Goal: Transaction & Acquisition: Purchase product/service

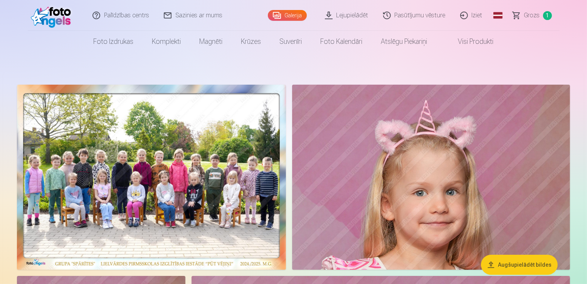
click at [527, 16] on span "Grozs" at bounding box center [532, 15] width 16 height 9
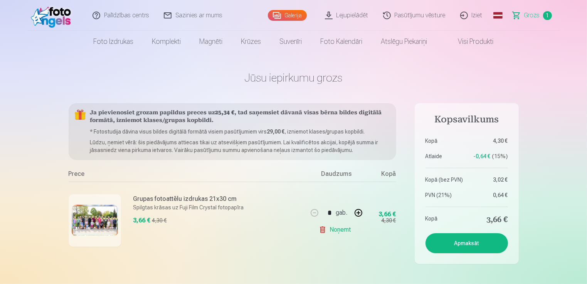
click at [527, 16] on span "Grozs" at bounding box center [532, 15] width 16 height 9
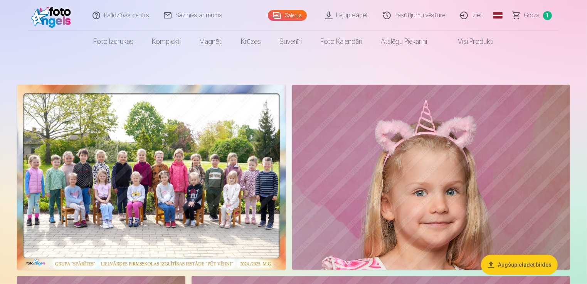
click at [380, 174] on img at bounding box center [431, 177] width 278 height 185
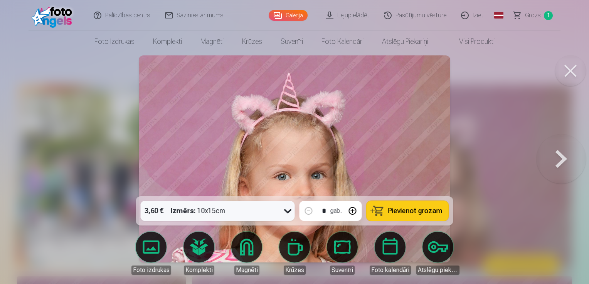
click at [441, 206] on button "Pievienot grozam" at bounding box center [407, 211] width 82 height 20
click at [563, 156] on button at bounding box center [560, 158] width 49 height 59
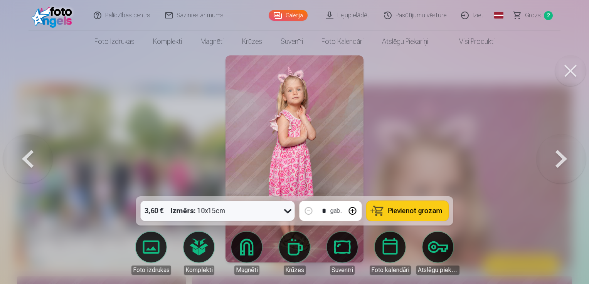
click at [421, 213] on span "Pievienot grozam" at bounding box center [415, 211] width 54 height 7
click at [556, 161] on button at bounding box center [560, 158] width 49 height 59
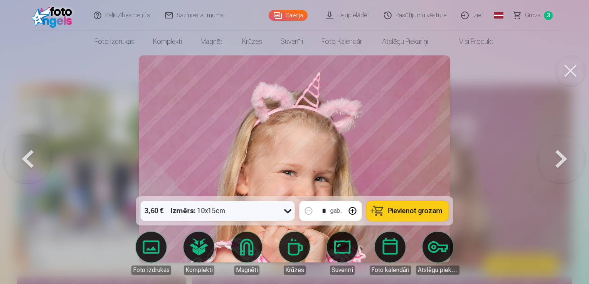
click at [556, 161] on button at bounding box center [560, 158] width 49 height 59
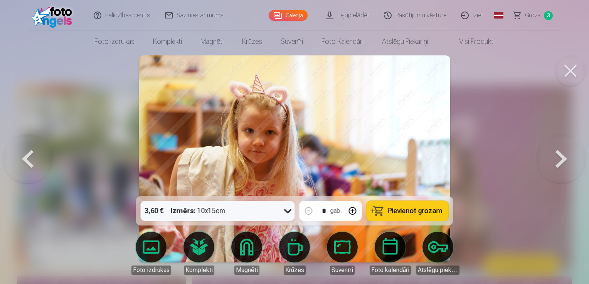
click at [556, 161] on button at bounding box center [560, 158] width 49 height 59
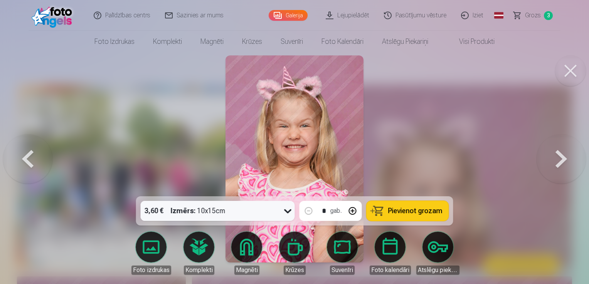
click at [556, 161] on button at bounding box center [560, 158] width 49 height 59
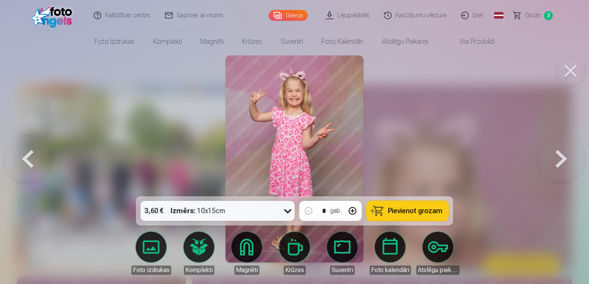
click at [556, 161] on button at bounding box center [560, 158] width 49 height 59
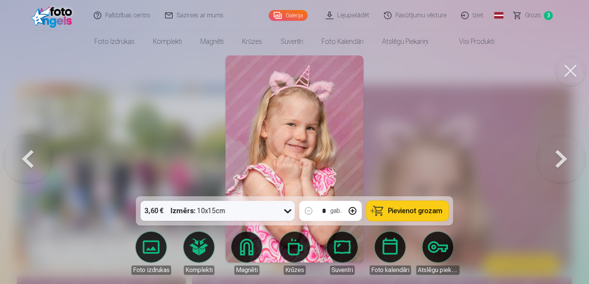
click at [424, 213] on span "Pievienot grozam" at bounding box center [415, 211] width 54 height 7
click at [560, 156] on button at bounding box center [560, 158] width 49 height 59
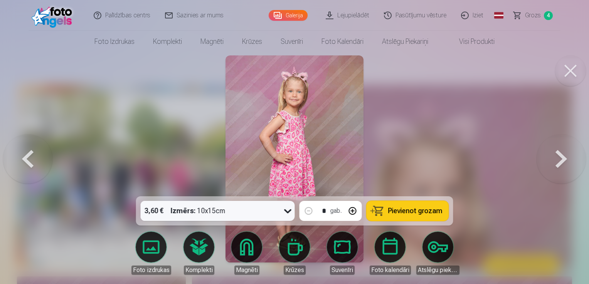
click at [417, 208] on span "Pievienot grozam" at bounding box center [415, 211] width 54 height 7
click at [556, 156] on button at bounding box center [560, 158] width 49 height 59
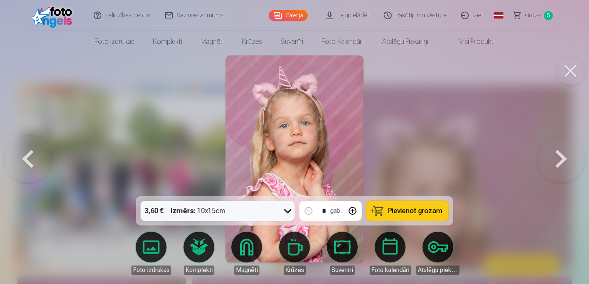
click at [436, 211] on span "Pievienot grozam" at bounding box center [415, 211] width 54 height 7
click at [545, 159] on button at bounding box center [560, 158] width 49 height 59
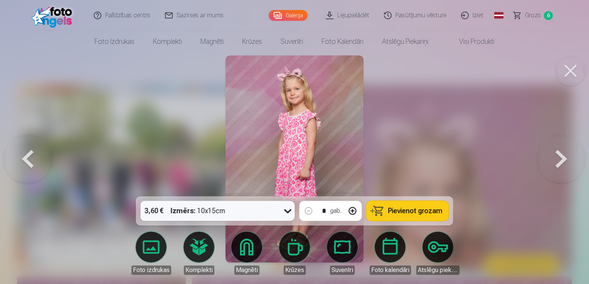
click at [545, 159] on button at bounding box center [560, 158] width 49 height 59
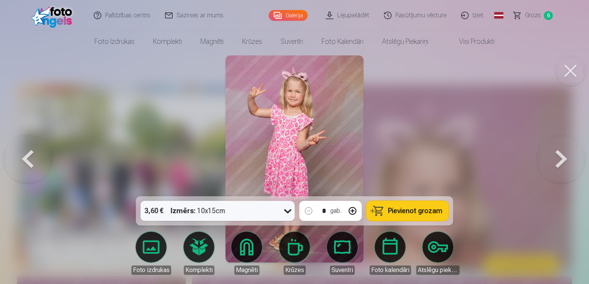
click at [436, 216] on button "Pievienot grozam" at bounding box center [407, 211] width 82 height 20
click at [569, 162] on button at bounding box center [560, 158] width 49 height 59
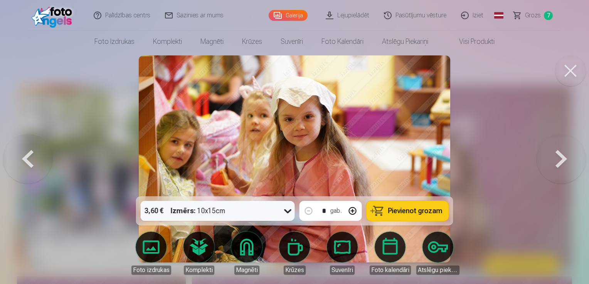
click at [569, 162] on button at bounding box center [560, 158] width 49 height 59
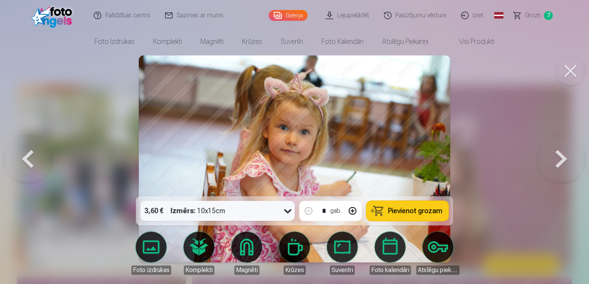
click at [433, 218] on button "Pievienot grozam" at bounding box center [407, 211] width 82 height 20
click at [559, 163] on button at bounding box center [560, 158] width 49 height 59
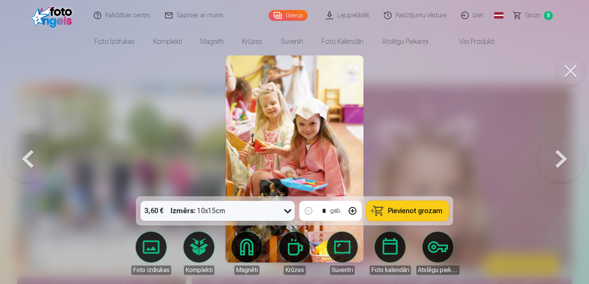
click at [559, 163] on button at bounding box center [560, 158] width 49 height 59
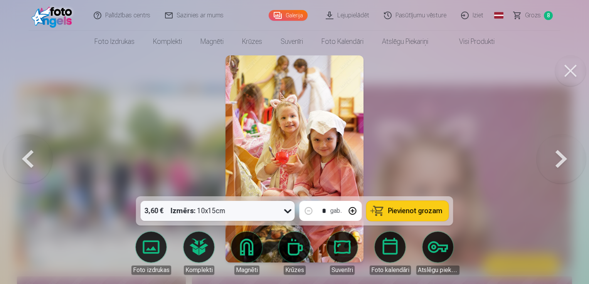
click at [559, 163] on button at bounding box center [560, 158] width 49 height 59
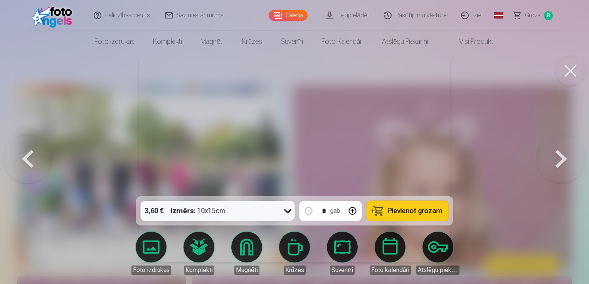
click at [559, 163] on button at bounding box center [560, 158] width 49 height 59
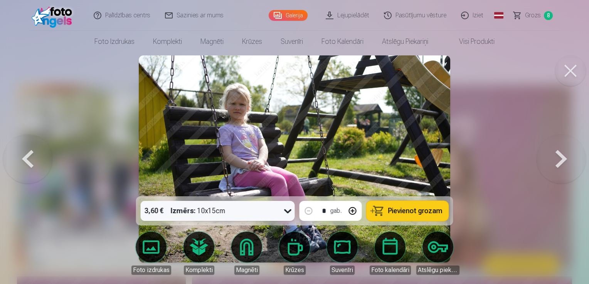
click at [559, 163] on button at bounding box center [560, 158] width 49 height 59
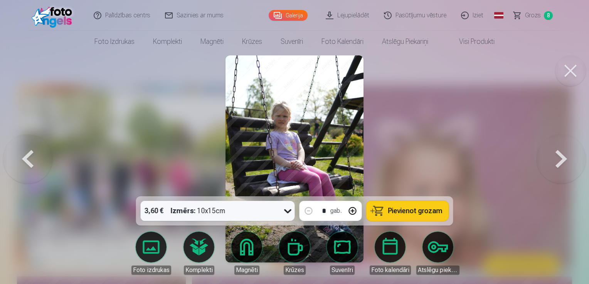
click at [559, 163] on button at bounding box center [560, 158] width 49 height 59
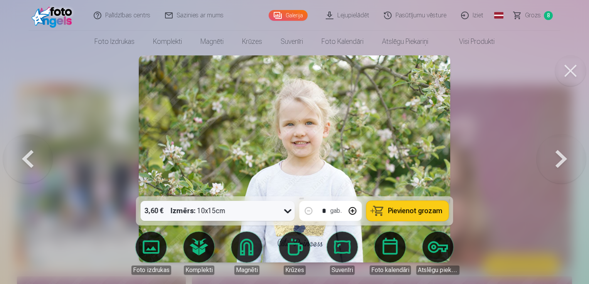
click at [444, 211] on button "Pievienot grozam" at bounding box center [407, 211] width 82 height 20
click at [555, 163] on button at bounding box center [560, 158] width 49 height 59
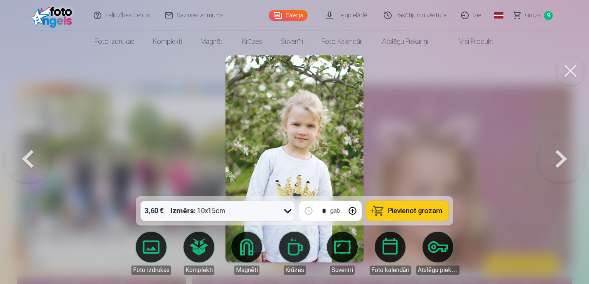
click at [555, 163] on button at bounding box center [560, 158] width 49 height 59
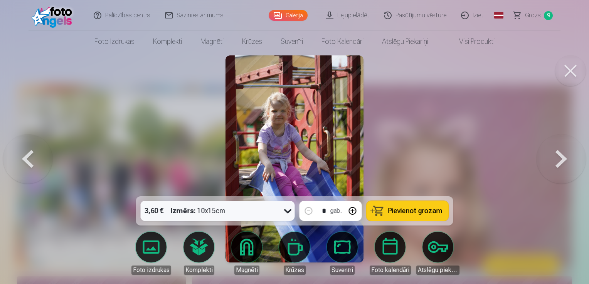
click at [555, 163] on button at bounding box center [560, 158] width 49 height 59
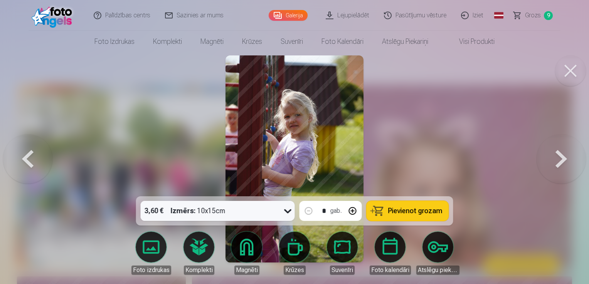
click at [426, 217] on button "Pievienot grozam" at bounding box center [407, 211] width 82 height 20
click at [559, 161] on button at bounding box center [560, 158] width 49 height 59
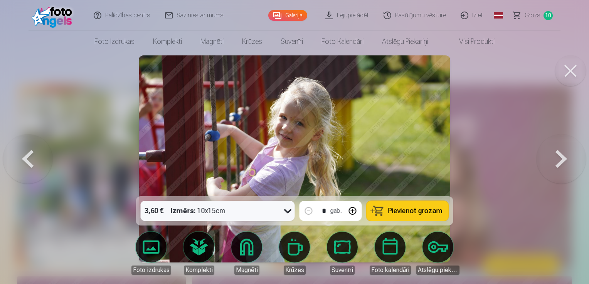
click at [422, 206] on button "Pievienot grozam" at bounding box center [407, 211] width 82 height 20
click at [557, 157] on button at bounding box center [560, 158] width 49 height 59
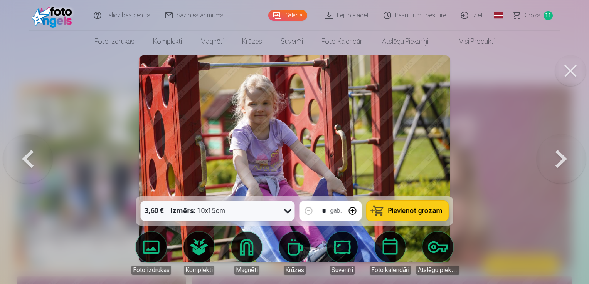
click at [557, 157] on button at bounding box center [560, 158] width 49 height 59
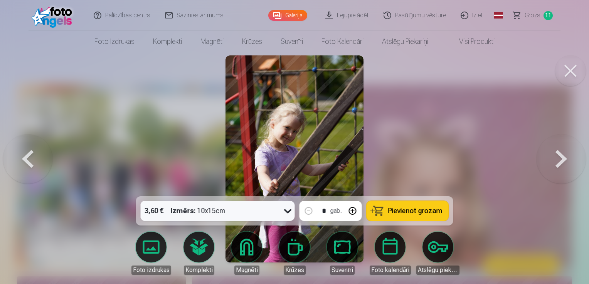
click at [443, 207] on button "Pievienot grozam" at bounding box center [407, 211] width 82 height 20
click at [550, 157] on button at bounding box center [560, 158] width 49 height 59
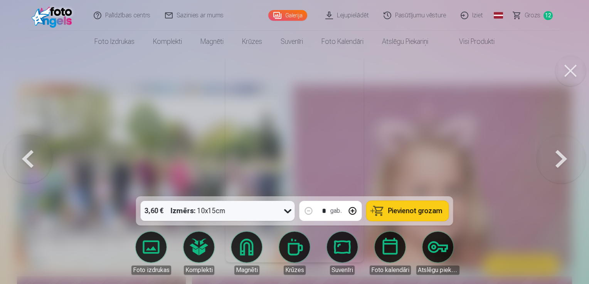
click at [550, 157] on button at bounding box center [560, 158] width 49 height 59
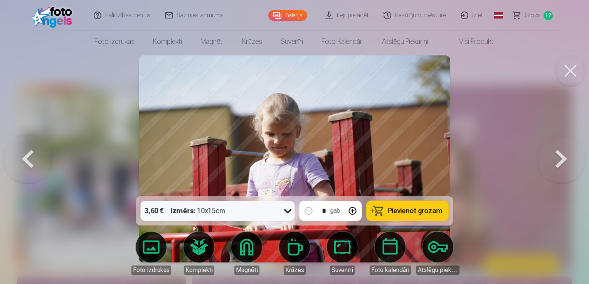
click at [550, 157] on button at bounding box center [560, 158] width 49 height 59
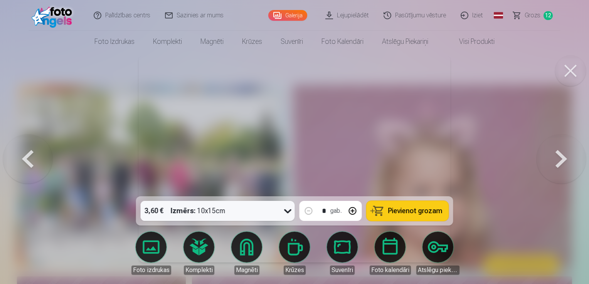
click at [550, 157] on button at bounding box center [560, 158] width 49 height 59
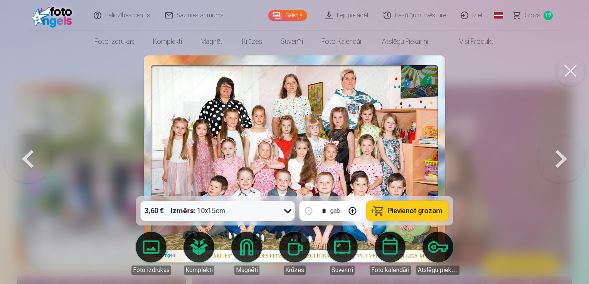
click at [428, 210] on span "Pievienot grozam" at bounding box center [415, 211] width 54 height 7
click at [567, 156] on button at bounding box center [560, 158] width 49 height 59
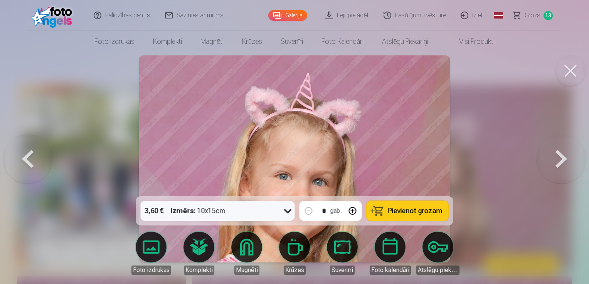
click at [567, 156] on button at bounding box center [560, 158] width 49 height 59
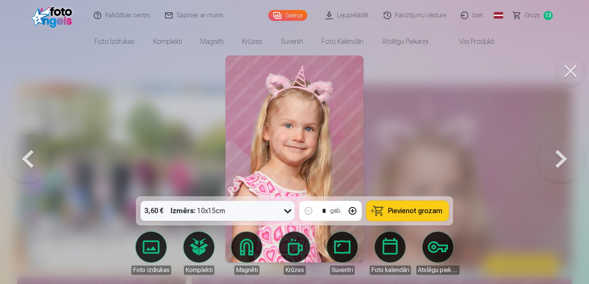
click at [567, 156] on button at bounding box center [560, 158] width 49 height 59
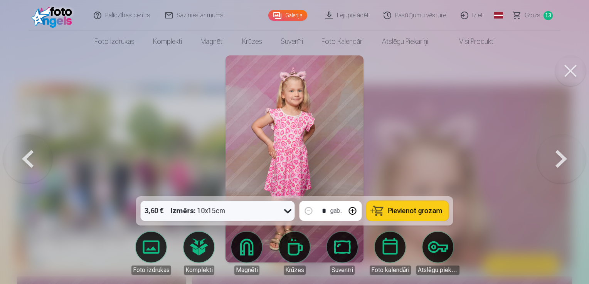
click at [441, 210] on button "Pievienot grozam" at bounding box center [407, 211] width 82 height 20
click at [558, 157] on button at bounding box center [560, 158] width 49 height 59
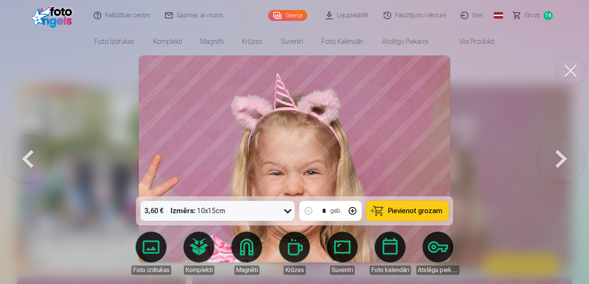
click at [558, 157] on button at bounding box center [560, 158] width 49 height 59
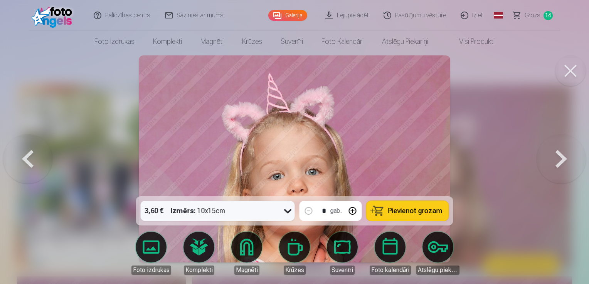
click at [558, 157] on button at bounding box center [560, 158] width 49 height 59
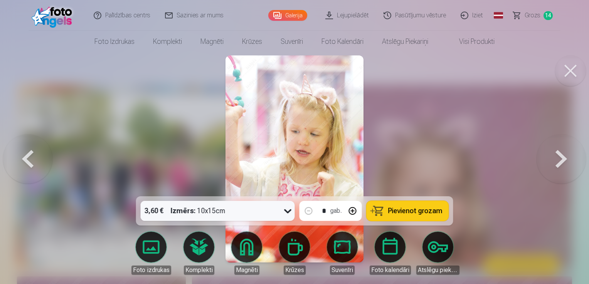
click at [35, 166] on button at bounding box center [27, 158] width 49 height 59
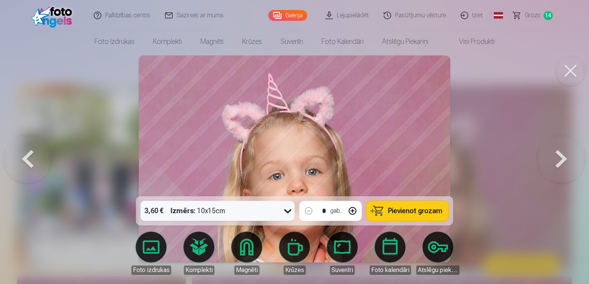
click at [562, 159] on button at bounding box center [560, 158] width 49 height 59
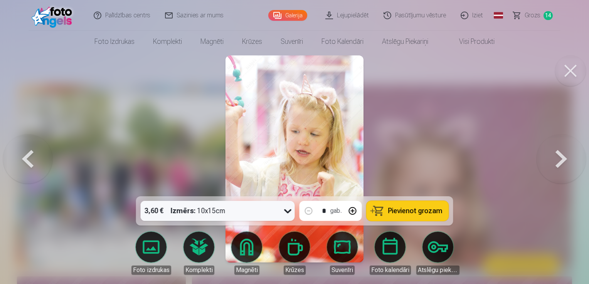
click at [562, 159] on button at bounding box center [560, 158] width 49 height 59
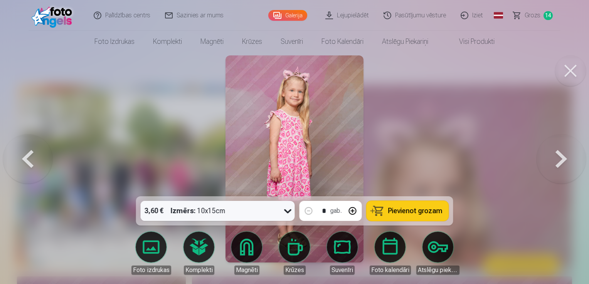
click at [562, 159] on button at bounding box center [560, 158] width 49 height 59
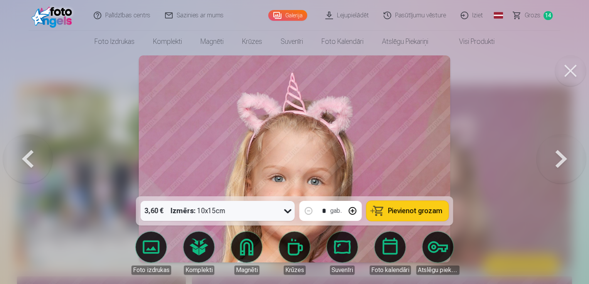
click at [562, 159] on button at bounding box center [560, 158] width 49 height 59
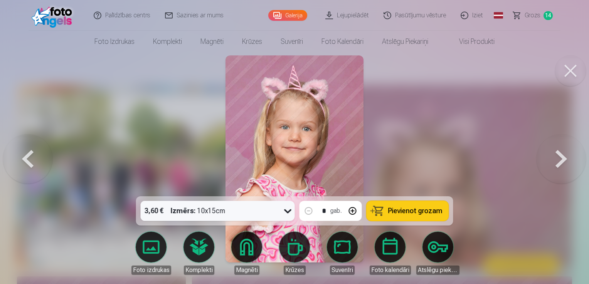
click at [434, 215] on span "Pievienot grozam" at bounding box center [415, 211] width 54 height 7
click at [558, 156] on button at bounding box center [560, 158] width 49 height 59
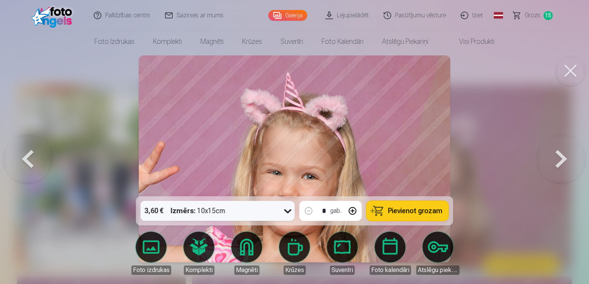
click at [558, 156] on button at bounding box center [560, 158] width 49 height 59
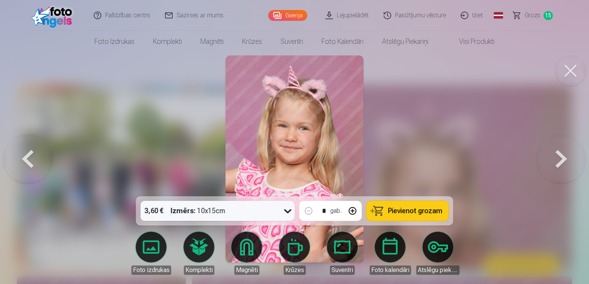
click at [558, 156] on button at bounding box center [560, 158] width 49 height 59
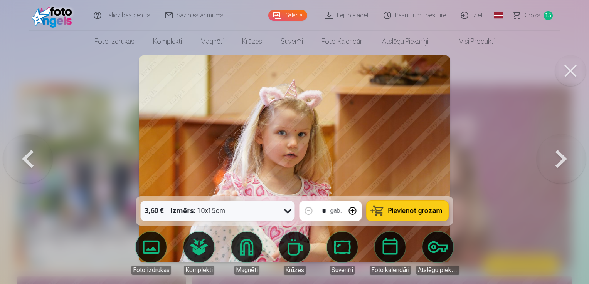
click at [558, 156] on button at bounding box center [560, 158] width 49 height 59
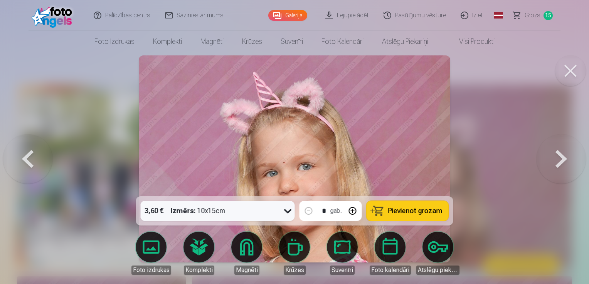
click at [558, 156] on button at bounding box center [560, 158] width 49 height 59
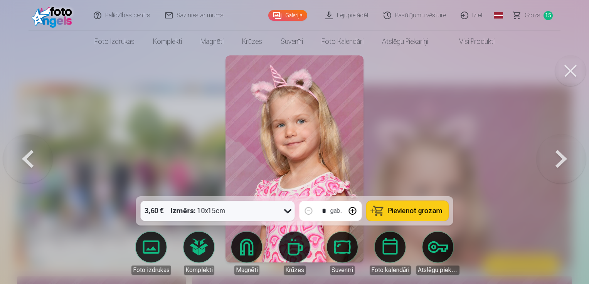
click at [418, 209] on span "Pievienot grozam" at bounding box center [415, 211] width 54 height 7
click at [563, 157] on button at bounding box center [560, 158] width 49 height 59
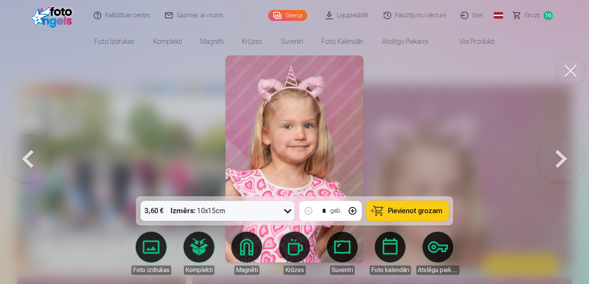
click at [563, 157] on button at bounding box center [560, 158] width 49 height 59
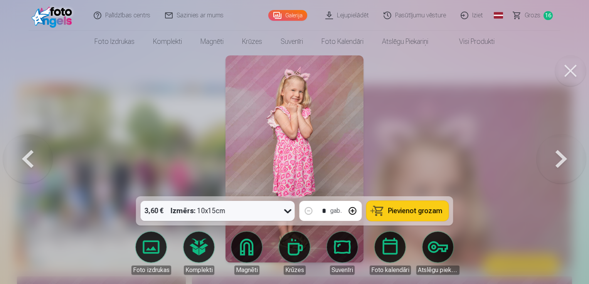
click at [429, 208] on span "Pievienot grozam" at bounding box center [415, 211] width 54 height 7
click at [558, 164] on button at bounding box center [560, 158] width 49 height 59
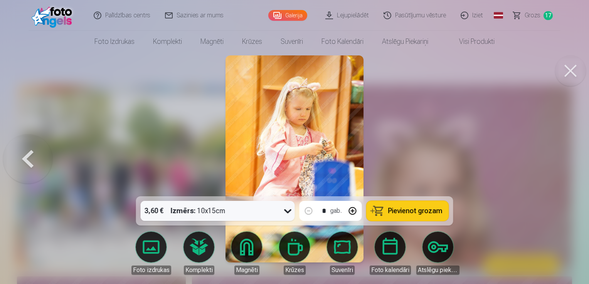
click at [558, 164] on div at bounding box center [294, 142] width 589 height 284
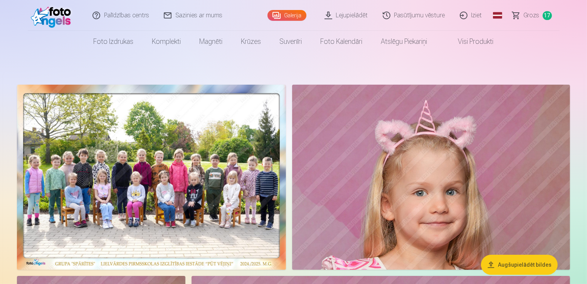
click at [531, 15] on span "Grozs" at bounding box center [531, 15] width 16 height 9
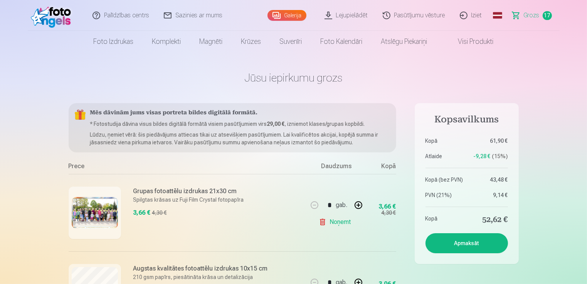
scroll to position [249, 0]
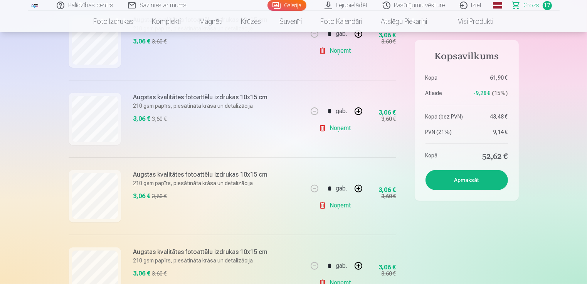
click at [343, 52] on link "Noņemt" at bounding box center [336, 50] width 35 height 15
click at [337, 127] on link "Noņemt" at bounding box center [336, 128] width 35 height 15
click at [340, 127] on link "Noņemt" at bounding box center [336, 128] width 35 height 15
click at [339, 206] on link "Noņemt" at bounding box center [336, 205] width 35 height 15
click at [471, 181] on button "Apmaksāt" at bounding box center [466, 180] width 82 height 20
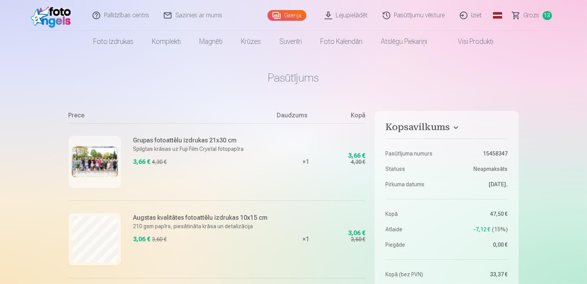
scroll to position [249, 0]
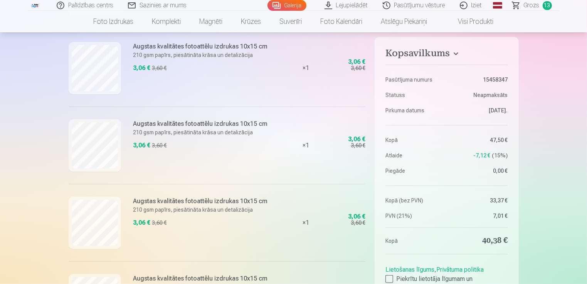
click at [391, 280] on div at bounding box center [389, 279] width 8 height 8
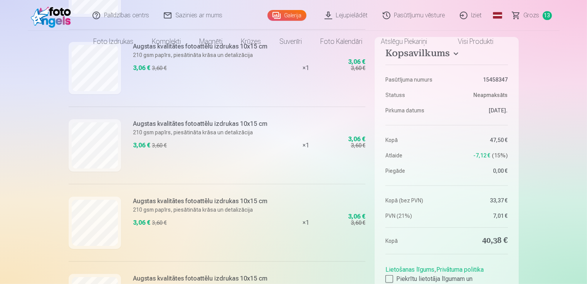
scroll to position [0, 0]
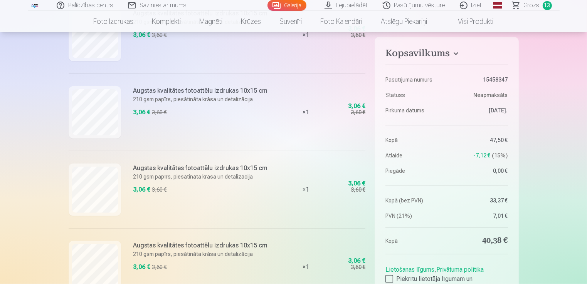
scroll to position [995, 0]
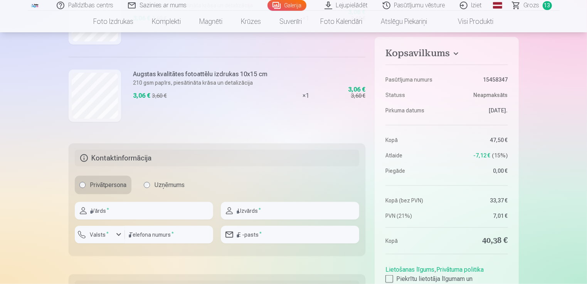
click at [442, 257] on aside "Kopsavilkums Pasūtījuma numurs 15458347 Statuss Neapmaksāts Pirkuma datums 15.0…" at bounding box center [446, 192] width 144 height 311
click at [491, 267] on div "Lietošanas līgums , Privātuma politika Piekrītu lietotāja līgumam un konfidenci…" at bounding box center [446, 277] width 122 height 31
click at [516, 272] on aside "Kopsavilkums Pasūtījuma numurs 15458347 Statuss Neapmaksāts Pirkuma datums 15.0…" at bounding box center [446, 192] width 144 height 311
click at [474, 7] on link "Iziet" at bounding box center [471, 5] width 37 height 11
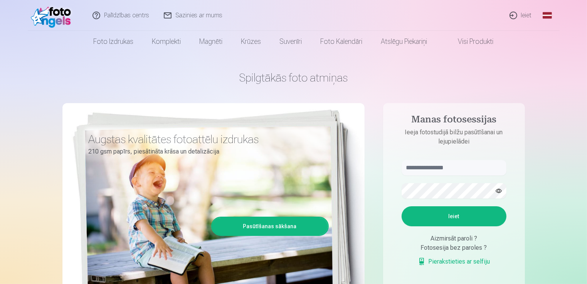
type input "**********"
click at [515, 15] on link "Ieiet" at bounding box center [520, 15] width 37 height 31
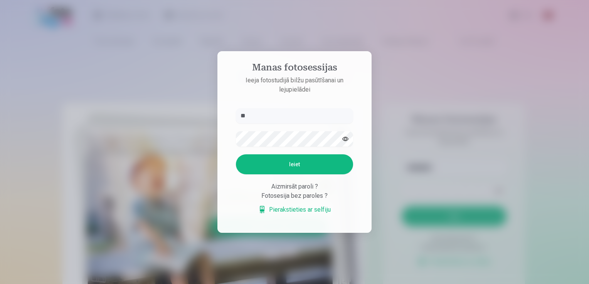
type input "*"
type input "**********"
click at [290, 161] on button "Ieiet" at bounding box center [294, 164] width 117 height 20
